Goal: Information Seeking & Learning: Learn about a topic

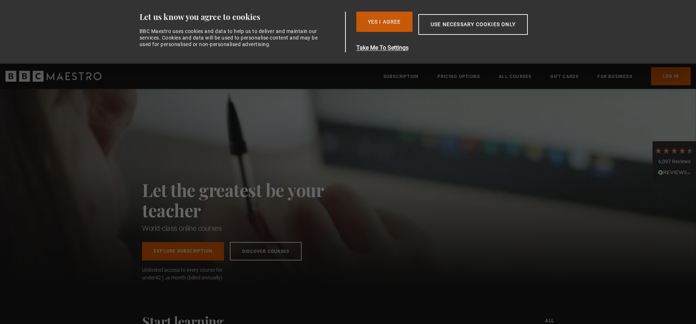
click at [391, 21] on button "Yes I Agree" at bounding box center [384, 22] width 56 height 20
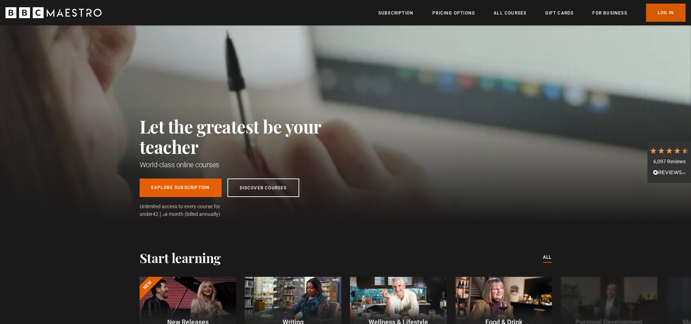
click at [659, 14] on link "Log In" at bounding box center [666, 13] width 40 height 18
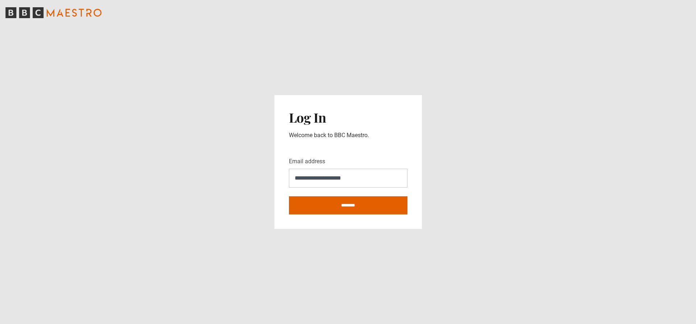
type input "**********"
click at [289, 196] on input "********" at bounding box center [348, 205] width 119 height 18
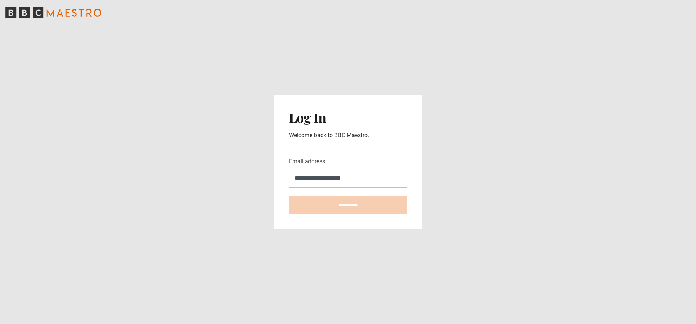
type input "**********"
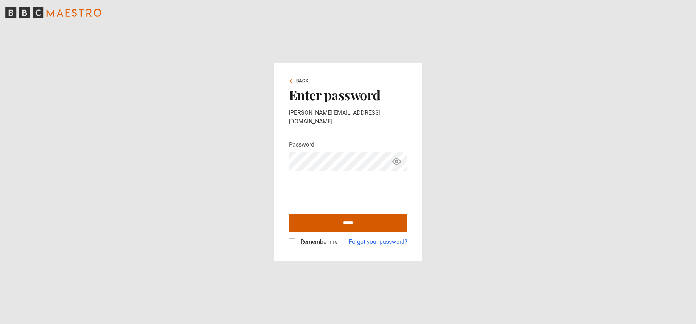
click at [334, 217] on input "******" at bounding box center [348, 223] width 119 height 18
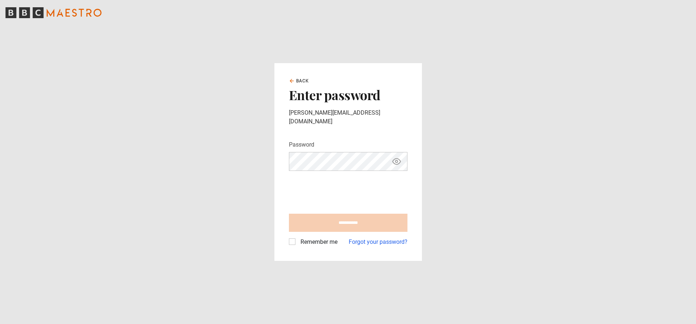
type input "**********"
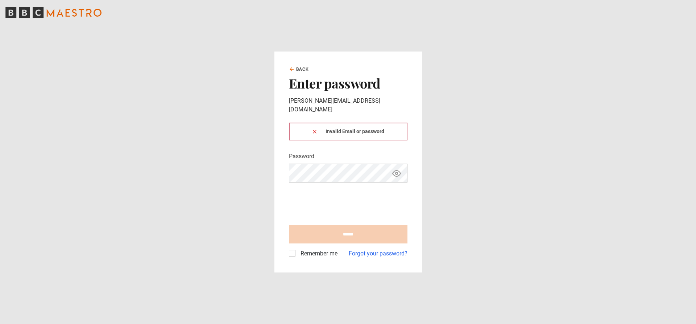
click at [320, 129] on div "Invalid Email or password" at bounding box center [348, 132] width 119 height 18
click at [314, 129] on icon at bounding box center [315, 132] width 6 height 6
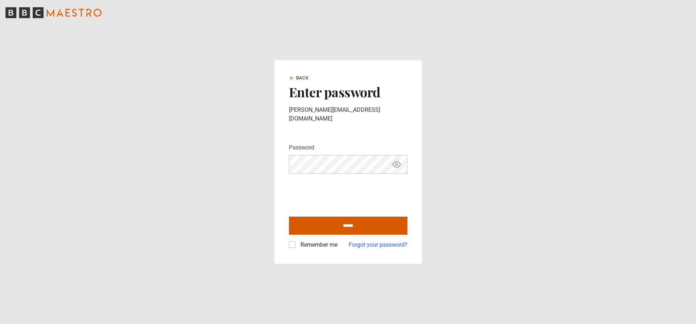
click at [349, 222] on input "******" at bounding box center [348, 225] width 119 height 18
type input "**********"
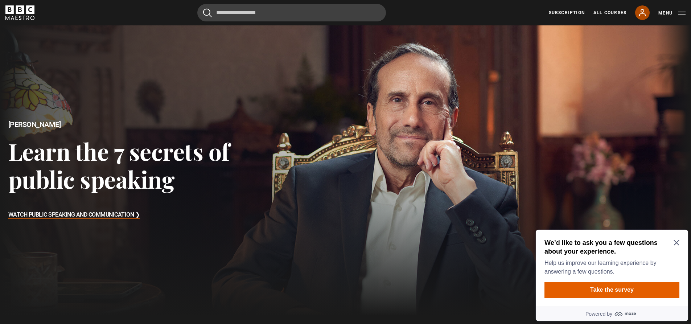
click at [642, 12] on icon at bounding box center [642, 12] width 6 height 7
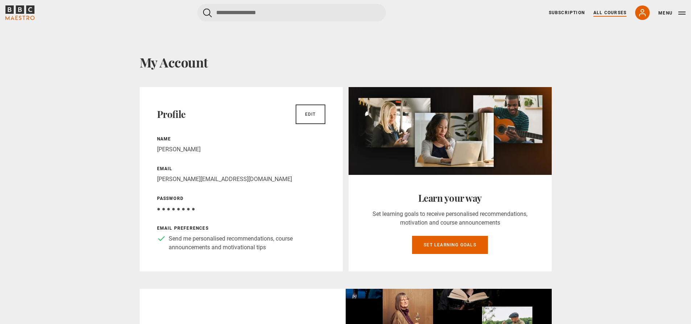
click at [606, 11] on link "All Courses" at bounding box center [609, 12] width 33 height 7
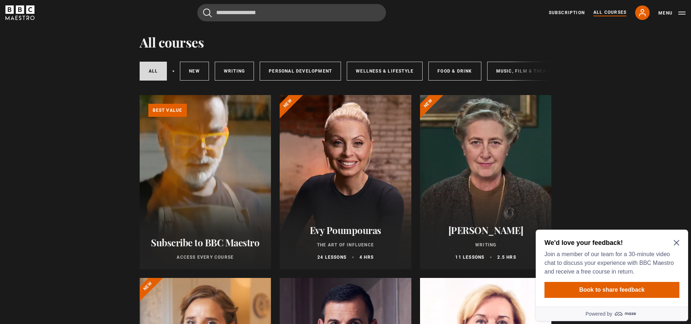
scroll to position [36, 0]
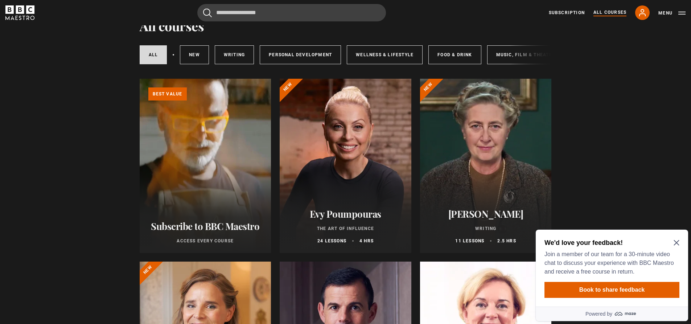
click at [676, 240] on icon "Close Maze Prompt" at bounding box center [676, 243] width 6 height 6
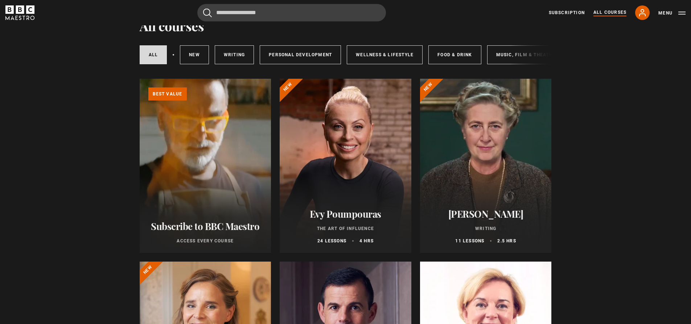
click at [367, 185] on div at bounding box center [345, 166] width 132 height 174
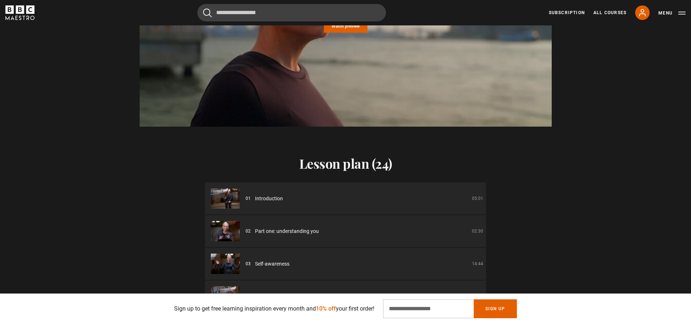
scroll to position [906, 0]
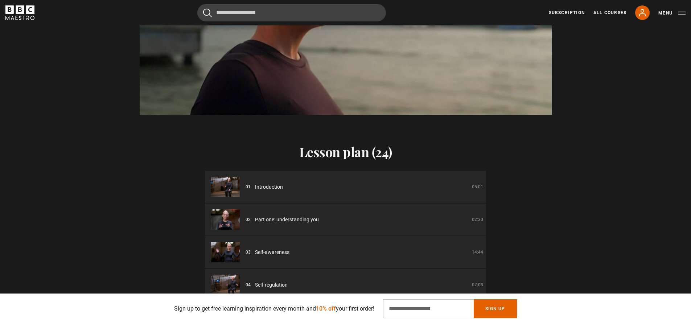
drag, startPoint x: 229, startPoint y: 188, endPoint x: 234, endPoint y: 188, distance: 4.4
click at [229, 188] on img at bounding box center [225, 187] width 29 height 20
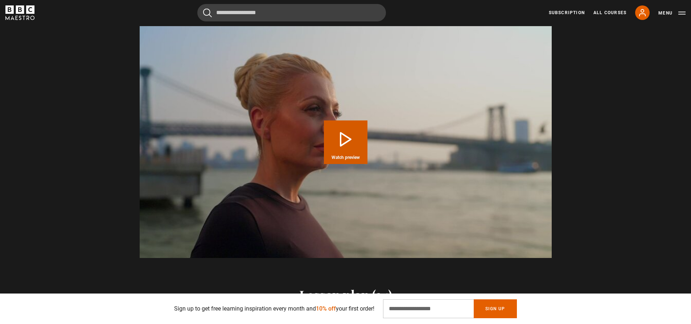
scroll to position [761, 0]
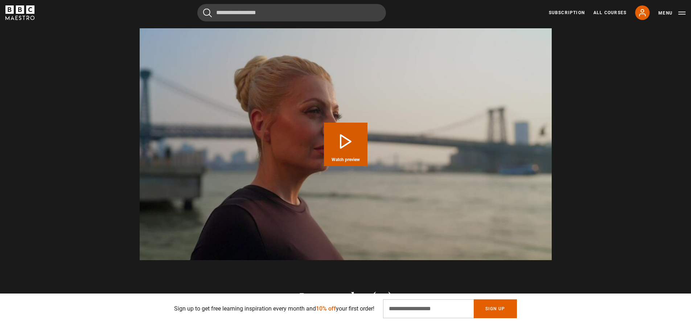
click at [344, 143] on button "Play Course overview for The Art of Influence with Evy Poumpouras Watch preview" at bounding box center [345, 144] width 43 height 43
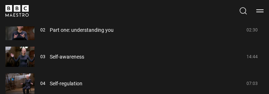
scroll to position [0, 0]
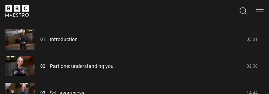
click at [18, 65] on img at bounding box center [19, 66] width 29 height 20
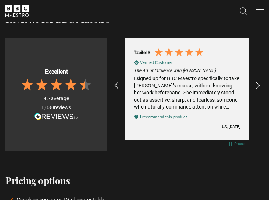
scroll to position [1087, 0]
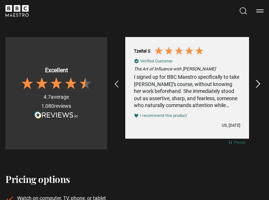
click at [257, 83] on icon "REVIEWS.io Carousel Scroll Right" at bounding box center [258, 84] width 10 height 10
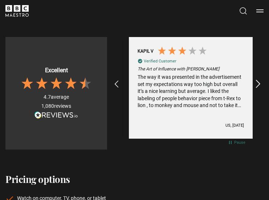
scroll to position [0, 1439]
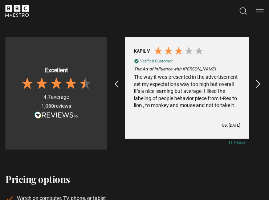
click at [257, 83] on icon "REVIEWS.io Carousel Scroll Right" at bounding box center [258, 84] width 10 height 10
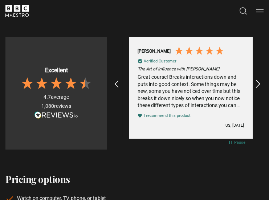
scroll to position [0, 1570]
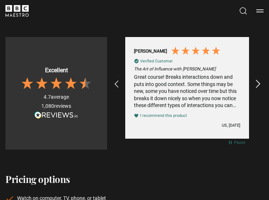
click at [257, 83] on icon "REVIEWS.io Carousel Scroll Right" at bounding box center [258, 84] width 10 height 10
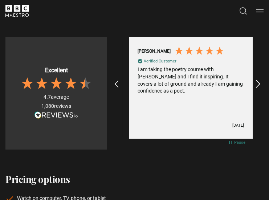
scroll to position [0, 1701]
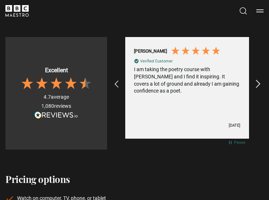
click at [257, 86] on icon "REVIEWS.io Carousel Scroll Right" at bounding box center [258, 84] width 10 height 10
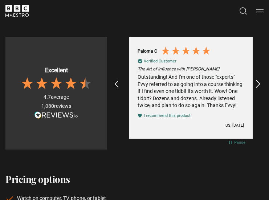
scroll to position [0, 1832]
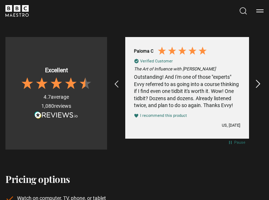
click at [257, 82] on icon "REVIEWS.io Carousel Scroll Right" at bounding box center [258, 84] width 10 height 10
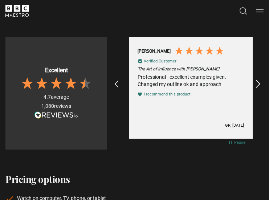
scroll to position [0, 1963]
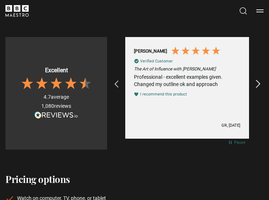
click at [257, 83] on icon "REVIEWS.io Carousel Scroll Right" at bounding box center [258, 84] width 10 height 10
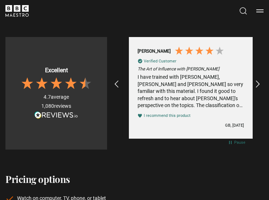
scroll to position [0, 2094]
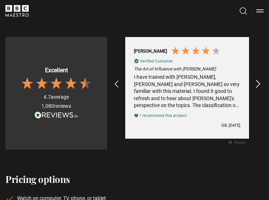
click at [257, 82] on icon "REVIEWS.io Carousel Scroll Right" at bounding box center [258, 84] width 10 height 10
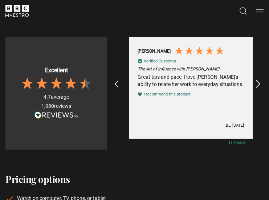
scroll to position [0, 2225]
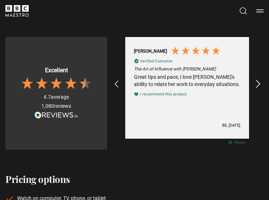
click at [258, 80] on icon "REVIEWS.io Carousel Scroll Right" at bounding box center [258, 84] width 10 height 10
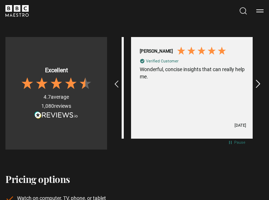
scroll to position [0, 2355]
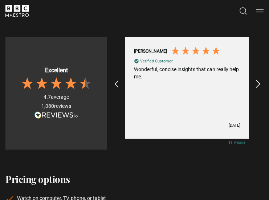
click at [255, 82] on icon "REVIEWS.io Carousel Scroll Right" at bounding box center [258, 84] width 10 height 10
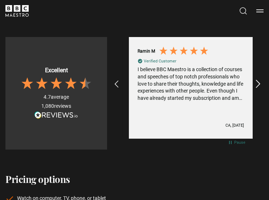
scroll to position [0, 2486]
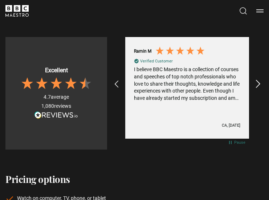
click at [258, 82] on icon "REVIEWS.io Carousel Scroll Right" at bounding box center [258, 84] width 10 height 10
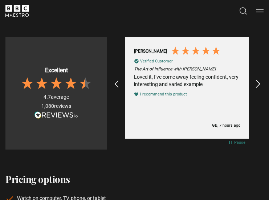
click at [258, 82] on icon "REVIEWS.io Carousel Scroll Right" at bounding box center [258, 84] width 10 height 10
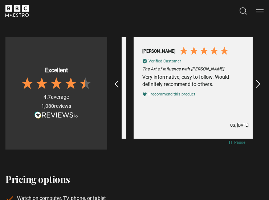
scroll to position [0, 262]
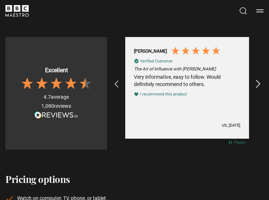
click at [258, 82] on icon "REVIEWS.io Carousel Scroll Right" at bounding box center [258, 84] width 10 height 10
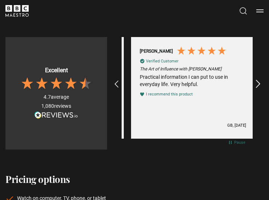
scroll to position [0, 393]
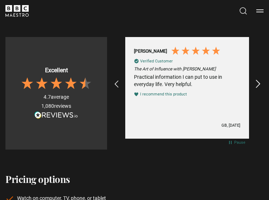
click at [258, 82] on icon "REVIEWS.io Carousel Scroll Right" at bounding box center [258, 84] width 10 height 10
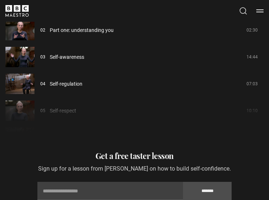
scroll to position [0, 785]
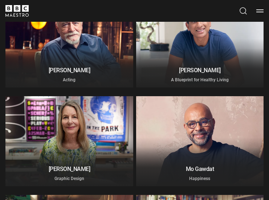
scroll to position [979, 0]
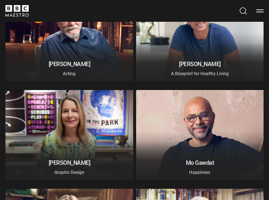
click at [205, 49] on div at bounding box center [200, 36] width 128 height 90
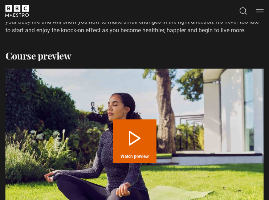
scroll to position [616, 0]
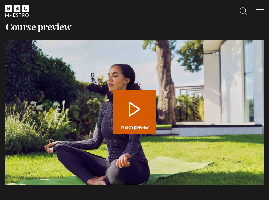
click at [134, 118] on button "Play Course overview for A Blueprint for Healthy Living with Dr Rangan Chatterj…" at bounding box center [134, 111] width 43 height 43
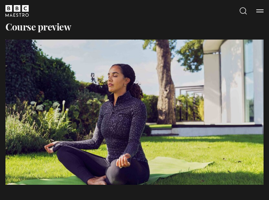
scroll to position [0, 785]
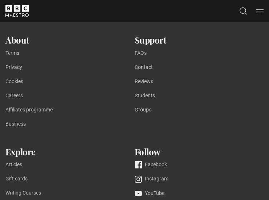
scroll to position [2864, 0]
